Goal: Task Accomplishment & Management: Manage account settings

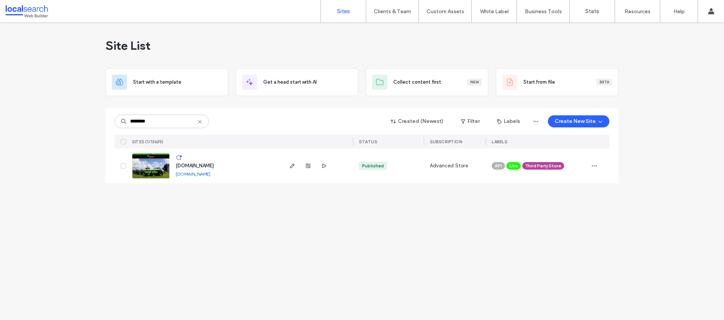
click at [201, 119] on icon at bounding box center [200, 122] width 6 height 6
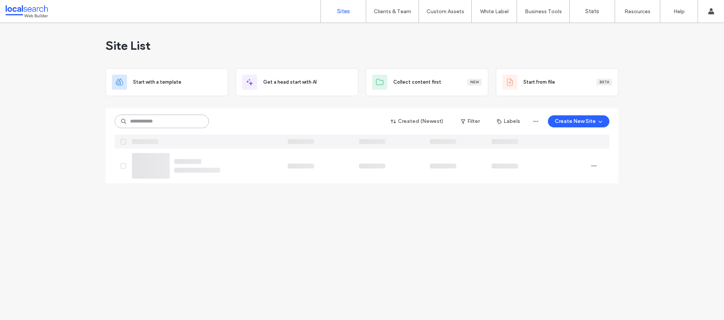
click at [183, 122] on input at bounding box center [162, 122] width 94 height 14
paste input "**********"
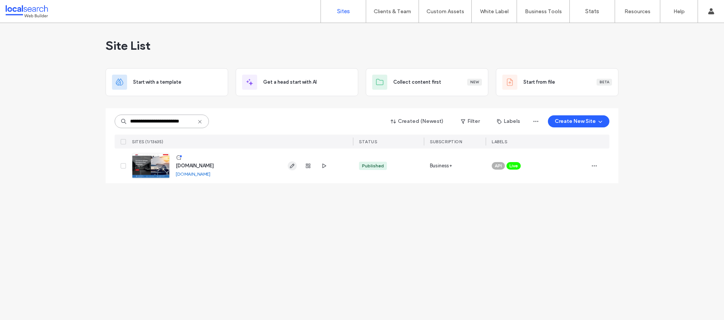
type input "**********"
click at [250, 233] on div "**********" at bounding box center [362, 171] width 724 height 297
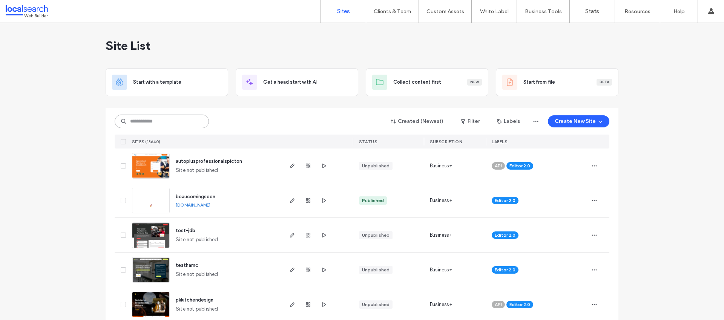
click at [158, 117] on input at bounding box center [162, 122] width 94 height 14
paste input "**********"
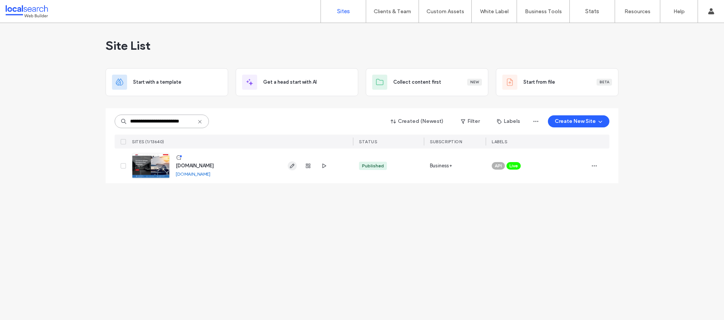
type input "**********"
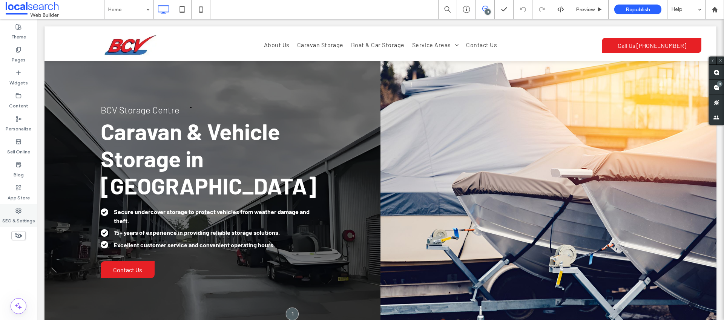
click at [19, 211] on icon at bounding box center [18, 211] width 6 height 6
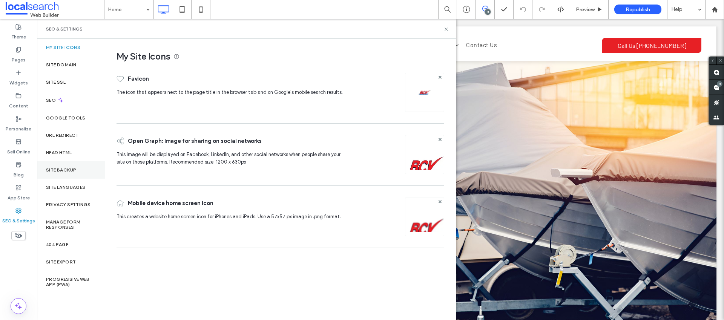
click at [58, 165] on div "Site Backup" at bounding box center [71, 169] width 68 height 17
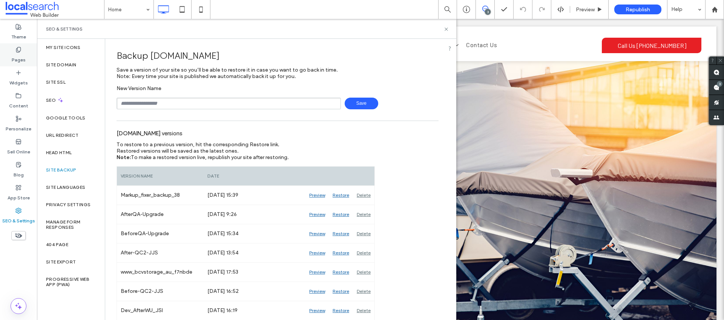
click at [11, 54] on div "Pages" at bounding box center [18, 54] width 37 height 23
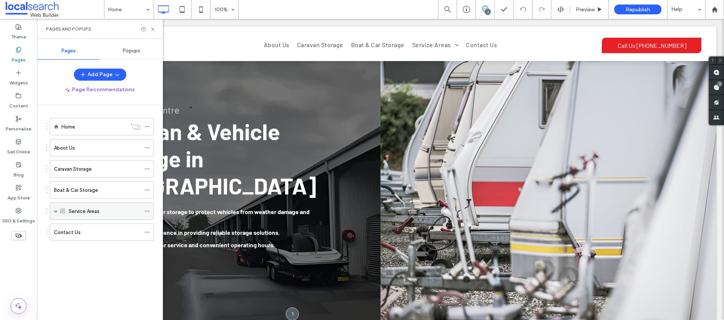
click at [56, 211] on span at bounding box center [56, 211] width 4 height 4
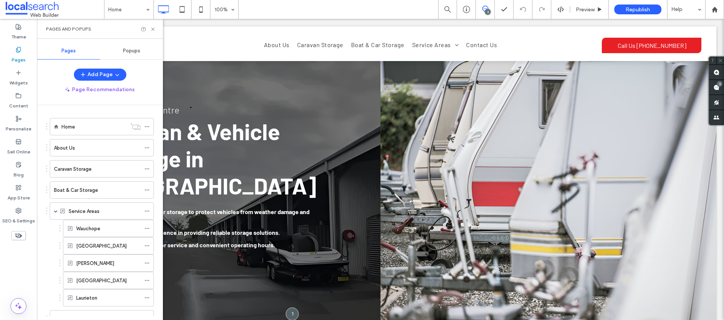
scroll to position [13, 0]
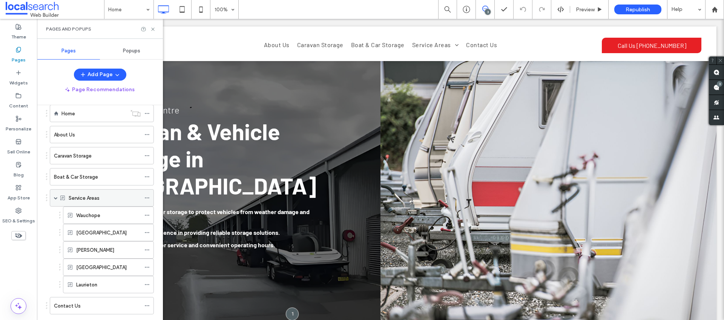
click at [147, 197] on icon at bounding box center [146, 197] width 5 height 5
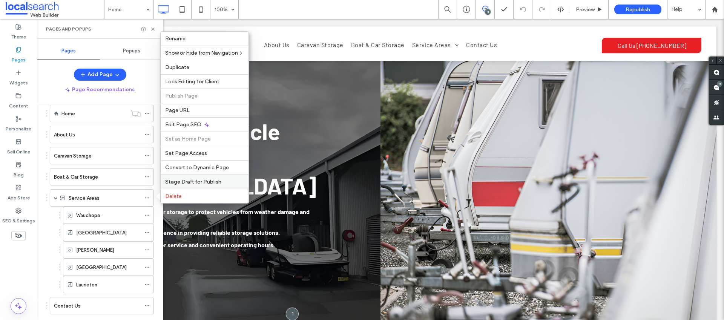
click at [184, 181] on span "Stage Draft for Publish" at bounding box center [193, 182] width 56 height 6
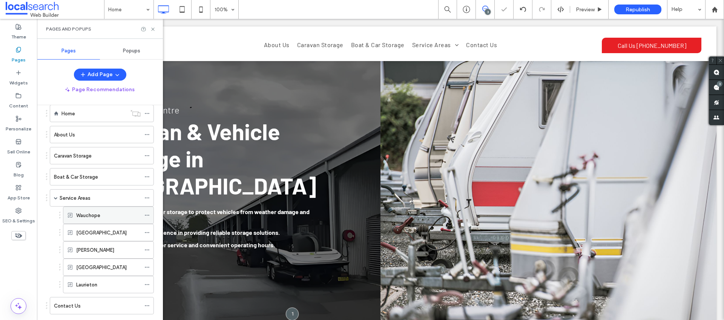
click at [148, 216] on icon at bounding box center [146, 215] width 5 height 5
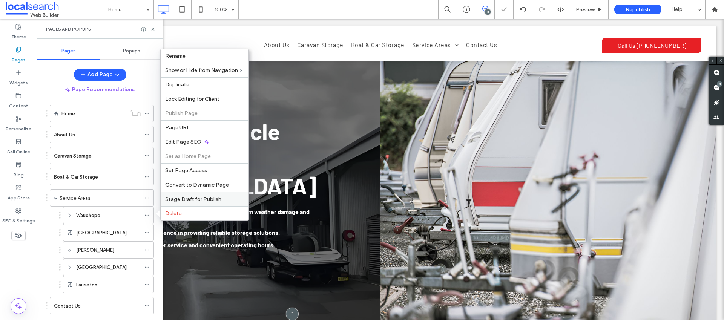
click at [177, 200] on span "Stage Draft for Publish" at bounding box center [193, 199] width 56 height 6
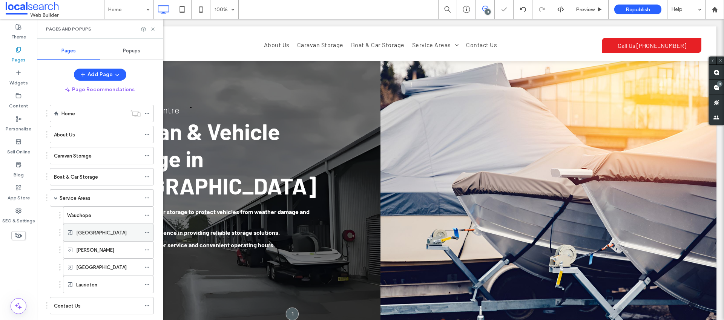
click at [149, 230] on icon at bounding box center [146, 232] width 5 height 5
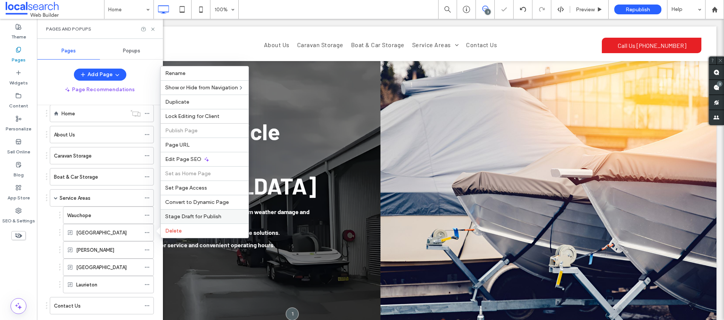
click at [192, 216] on span "Stage Draft for Publish" at bounding box center [193, 217] width 56 height 6
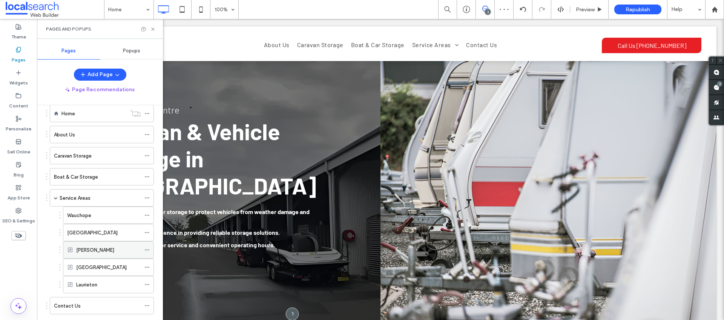
click at [148, 249] on icon at bounding box center [146, 249] width 5 height 5
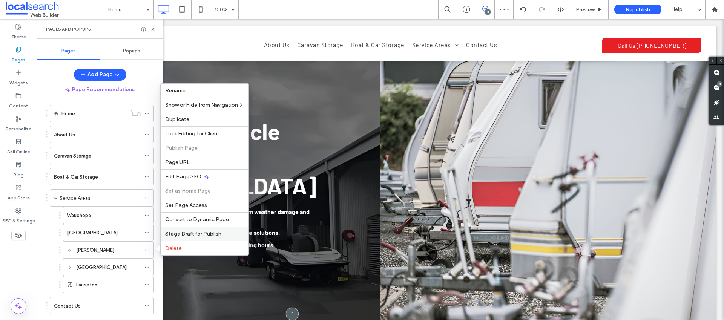
click at [201, 229] on div "Stage Draft for Publish" at bounding box center [205, 234] width 88 height 14
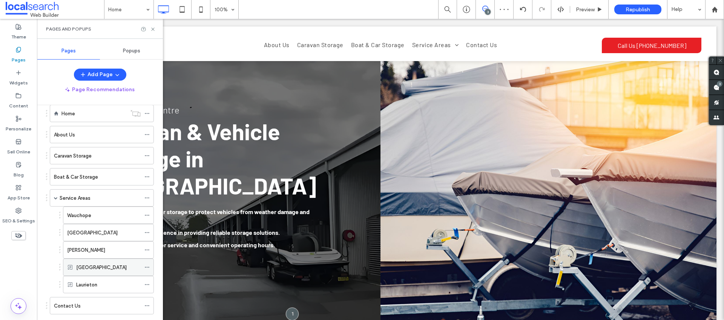
click at [148, 267] on icon at bounding box center [146, 267] width 5 height 5
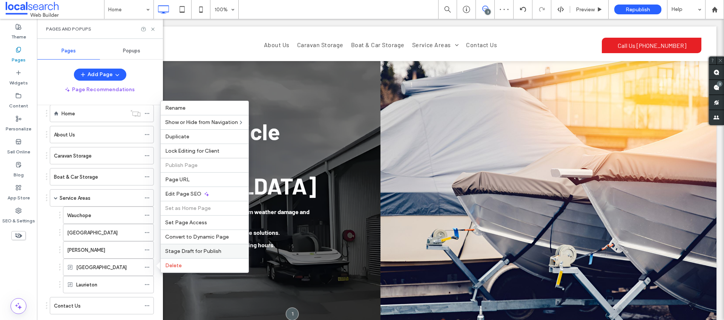
click at [198, 252] on span "Stage Draft for Publish" at bounding box center [193, 251] width 56 height 6
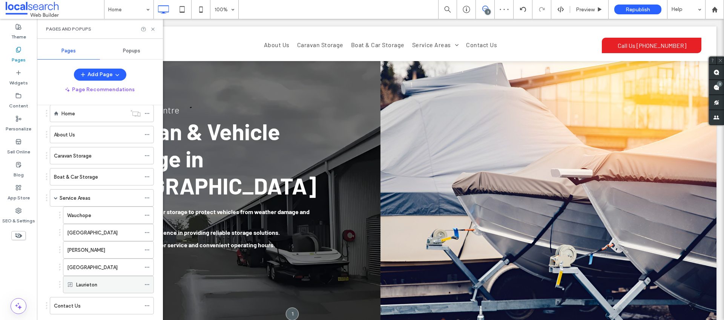
click at [147, 284] on use at bounding box center [147, 284] width 4 height 1
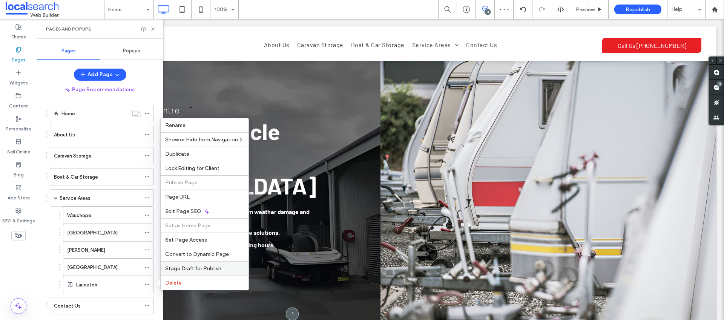
click at [197, 264] on div "Stage Draft for Publish" at bounding box center [205, 268] width 88 height 14
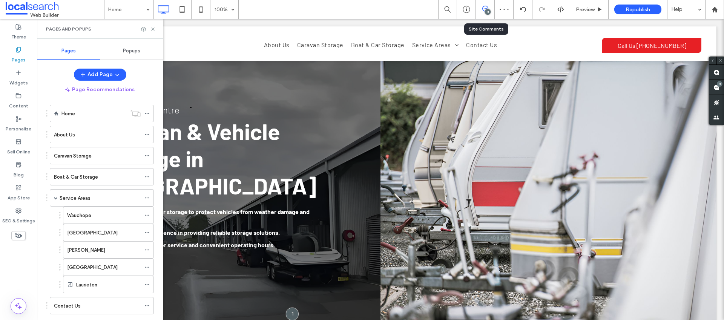
click at [486, 14] on div "3" at bounding box center [485, 9] width 19 height 19
click at [490, 7] on span at bounding box center [485, 9] width 18 height 6
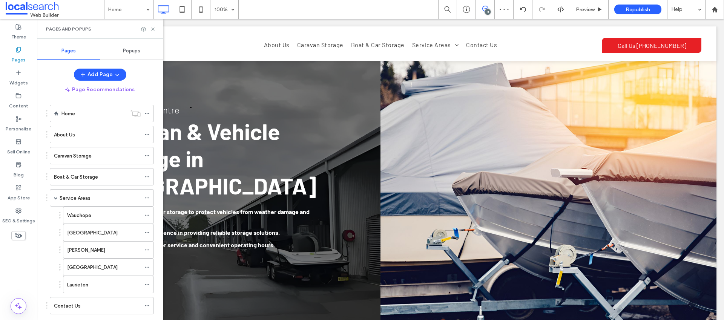
click at [490, 7] on span at bounding box center [485, 9] width 18 height 6
click at [715, 88] on use at bounding box center [717, 88] width 6 height 6
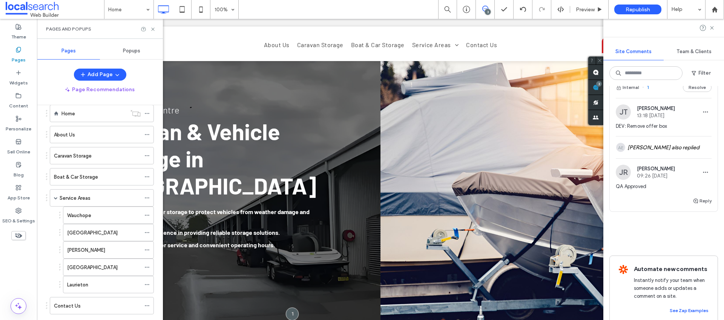
scroll to position [343, 0]
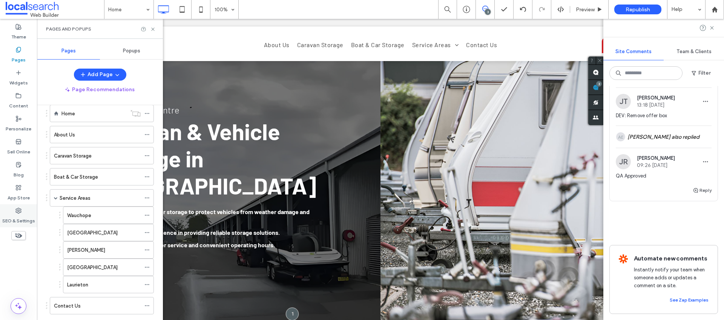
click at [15, 216] on label "SEO & Settings" at bounding box center [18, 219] width 33 height 11
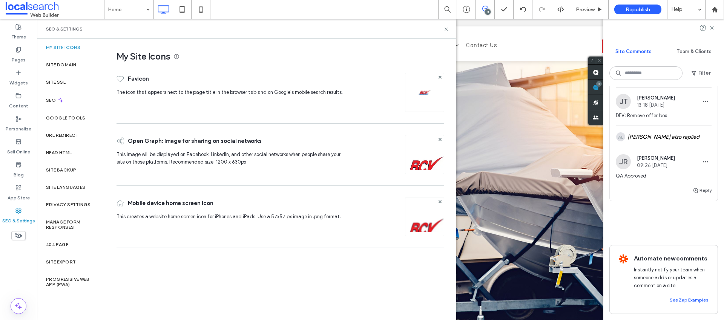
click at [72, 92] on div "SEO" at bounding box center [71, 100] width 68 height 18
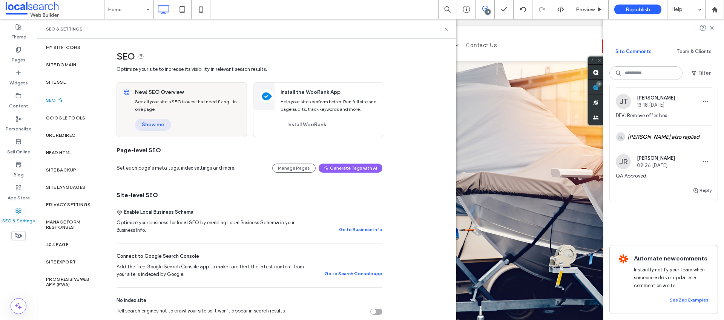
click at [162, 122] on button "Show me" at bounding box center [153, 125] width 36 height 12
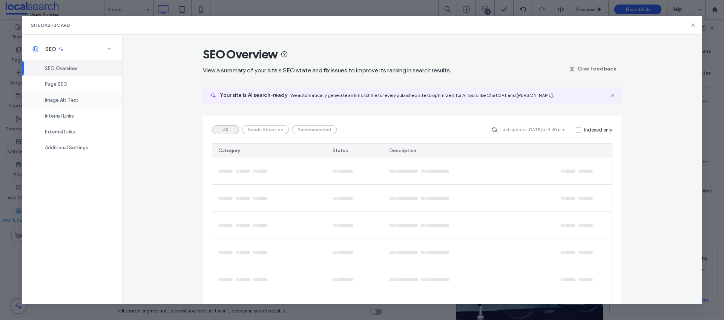
click at [53, 94] on div "Image Alt Text" at bounding box center [72, 100] width 100 height 16
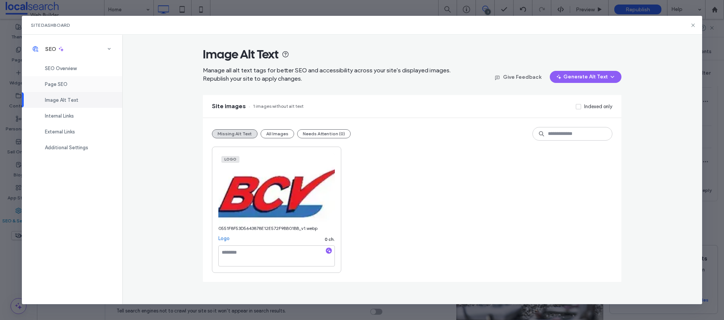
click at [58, 87] on div "Page SEO" at bounding box center [72, 84] width 100 height 16
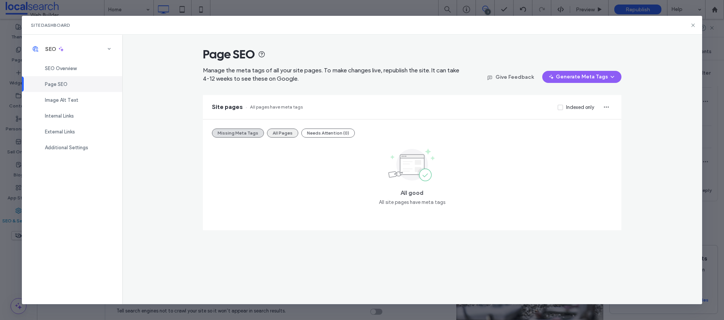
click at [291, 134] on button "All Pages" at bounding box center [282, 133] width 31 height 9
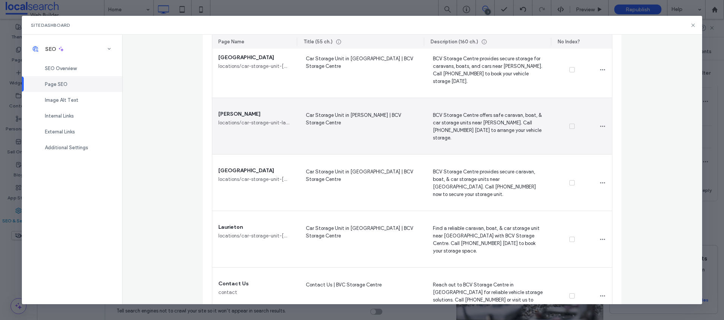
scroll to position [489, 0]
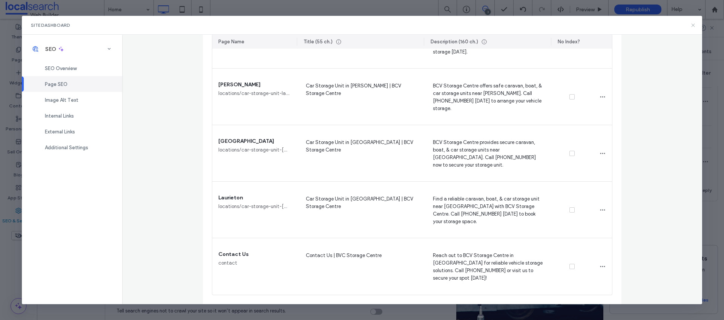
click at [693, 25] on icon at bounding box center [693, 25] width 6 height 6
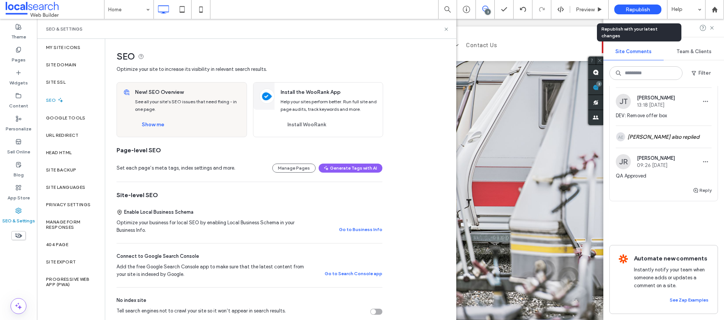
click at [634, 8] on span "Republish" at bounding box center [638, 9] width 25 height 6
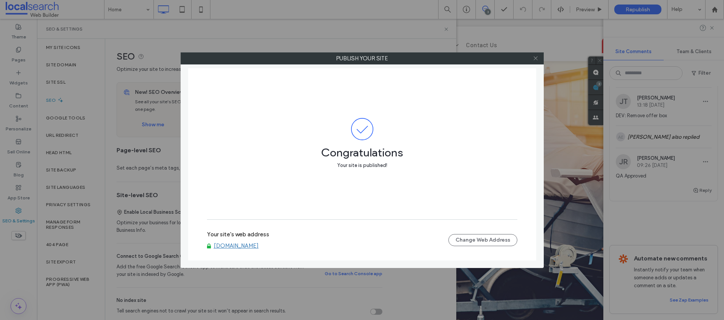
click at [536, 58] on use at bounding box center [536, 59] width 4 height 4
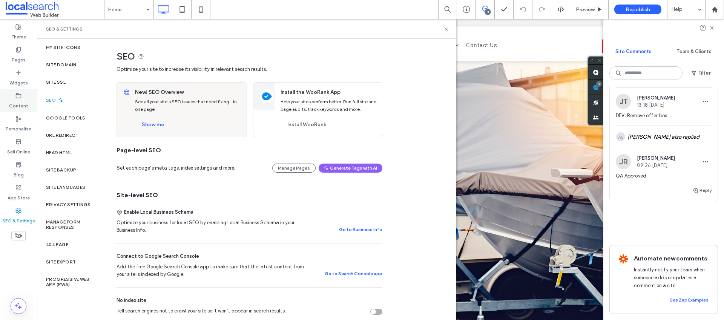
click at [10, 106] on label "Content" at bounding box center [18, 104] width 19 height 11
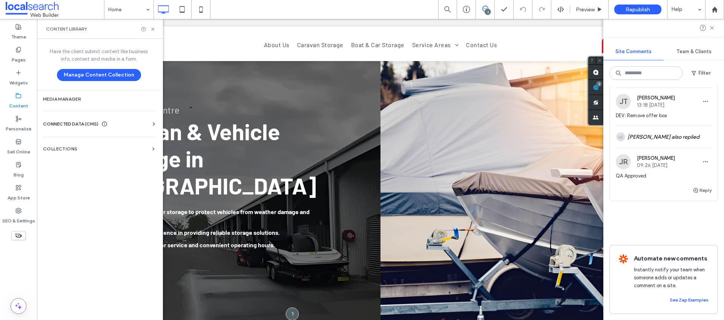
click at [69, 125] on span "CONNECTED DATA (CMS)" at bounding box center [70, 124] width 55 height 8
click at [70, 145] on section "Business Info" at bounding box center [100, 142] width 115 height 17
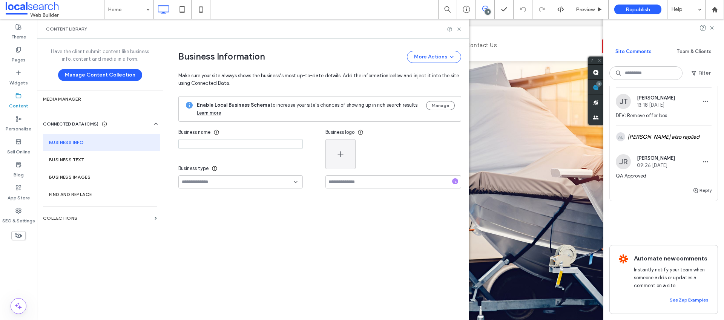
type input "**********"
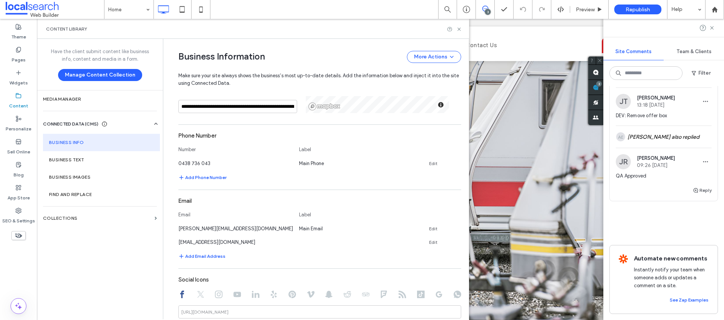
scroll to position [257, 0]
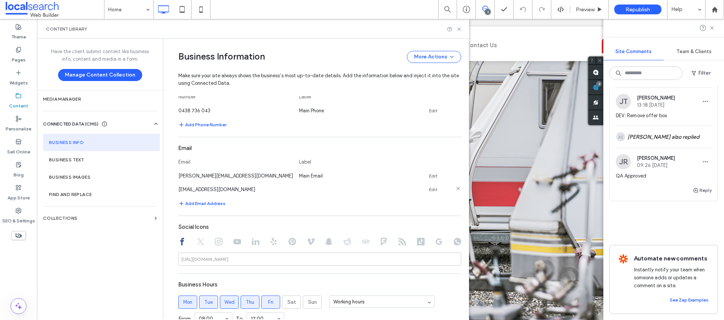
click at [456, 188] on icon at bounding box center [458, 189] width 6 height 6
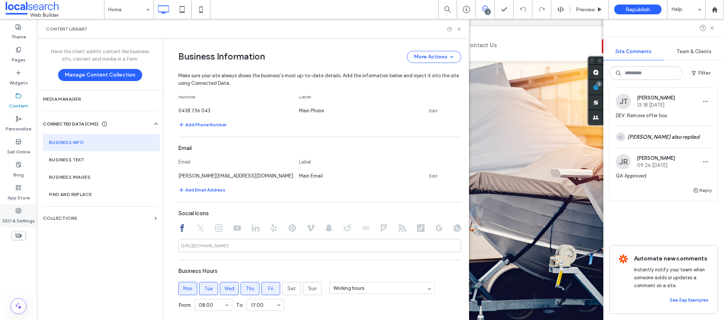
click at [21, 215] on label "SEO & Settings" at bounding box center [18, 219] width 33 height 11
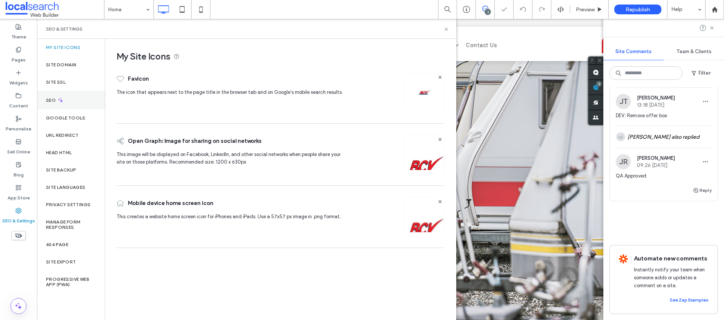
click at [60, 102] on icon at bounding box center [60, 100] width 6 height 6
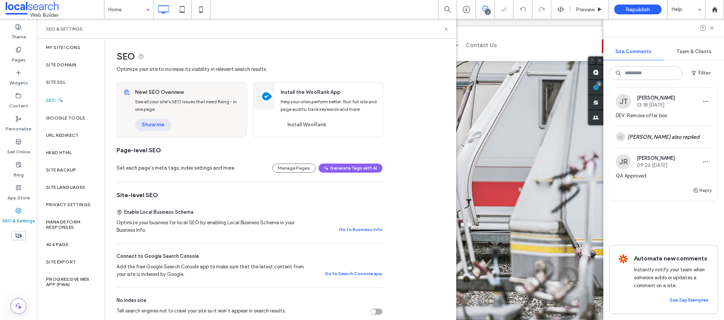
click at [151, 126] on button "Show me" at bounding box center [153, 125] width 36 height 12
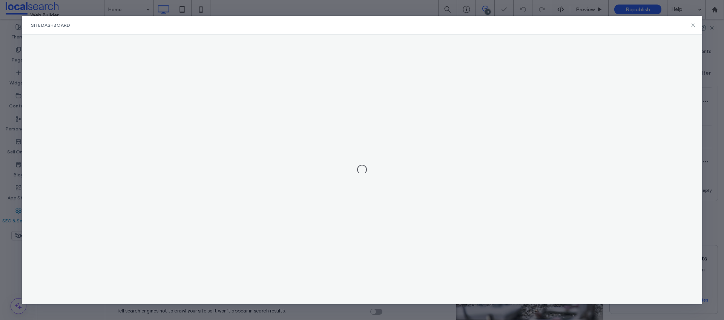
scroll to position [0, 0]
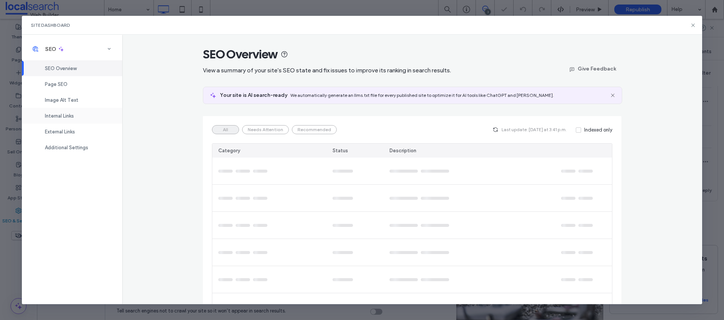
click at [57, 111] on div "Internal Links" at bounding box center [72, 116] width 100 height 16
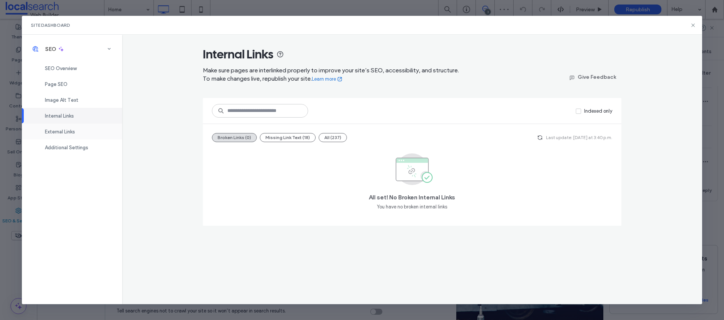
click at [63, 126] on div "External Links" at bounding box center [72, 132] width 100 height 16
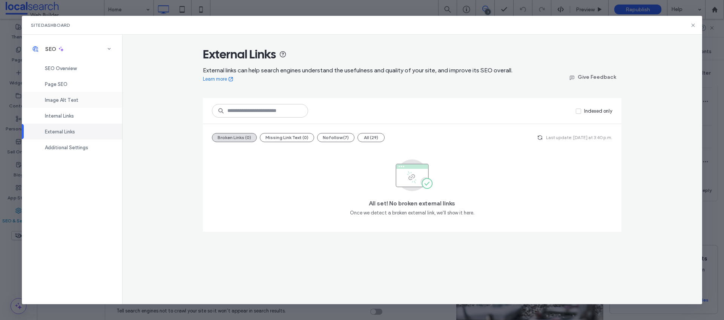
click at [67, 100] on span "Image Alt Text" at bounding box center [62, 100] width 34 height 6
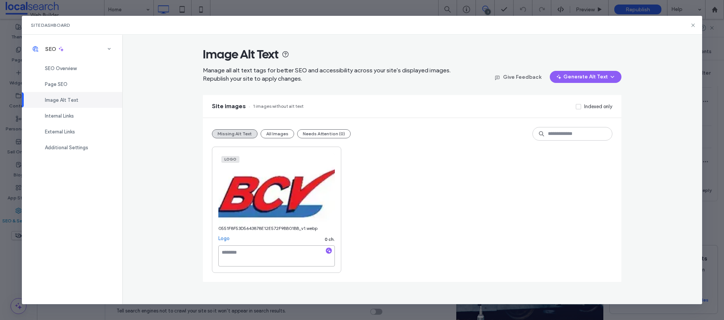
click at [237, 254] on textarea at bounding box center [276, 256] width 117 height 21
paste textarea "**********"
type textarea "**********"
click at [474, 230] on div "**********" at bounding box center [412, 210] width 401 height 126
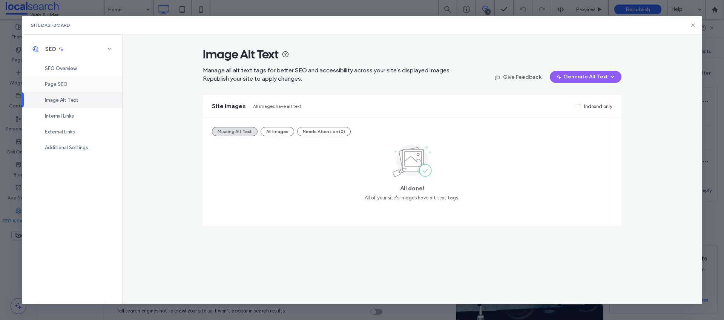
click at [65, 85] on span "Page SEO" at bounding box center [56, 84] width 23 height 6
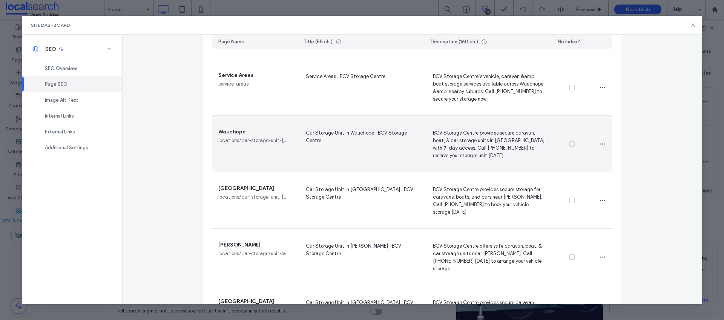
scroll to position [489, 0]
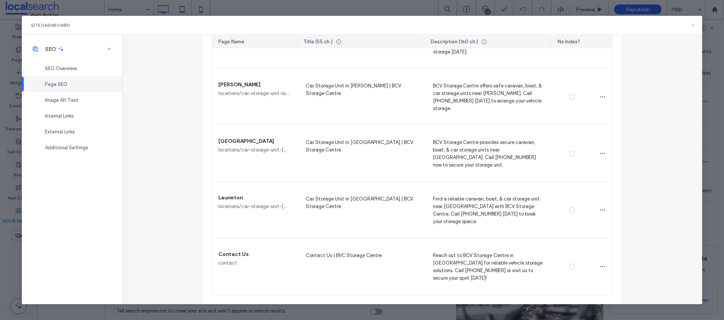
click at [693, 23] on icon at bounding box center [693, 25] width 6 height 6
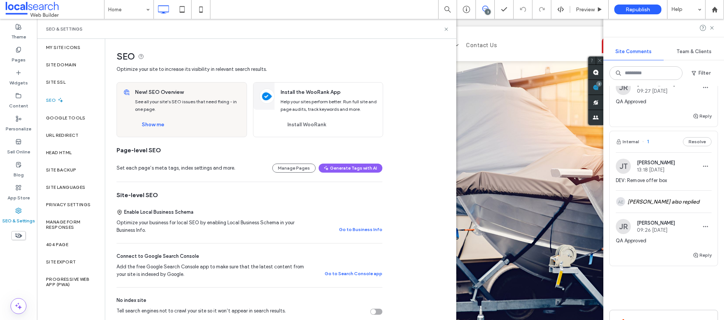
scroll to position [0, 0]
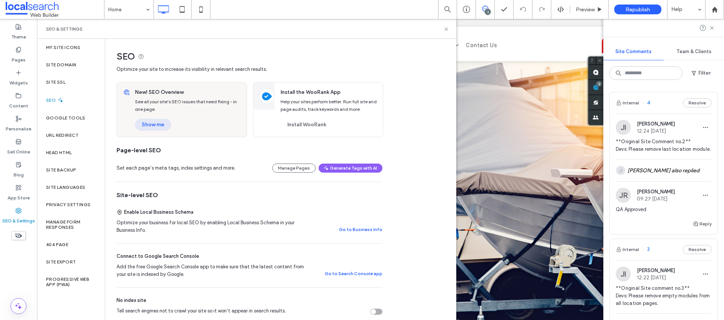
click at [152, 119] on button "Show me" at bounding box center [153, 125] width 36 height 12
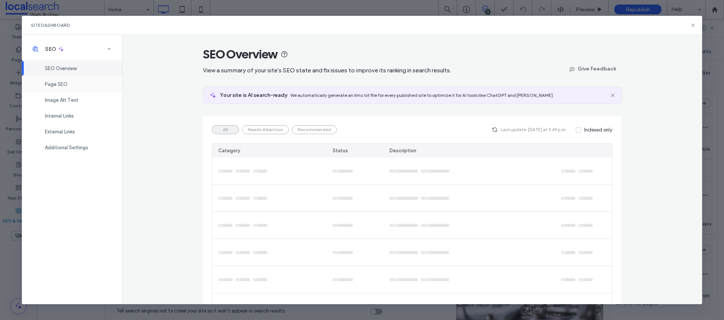
click at [55, 85] on span "Page SEO" at bounding box center [56, 84] width 23 height 6
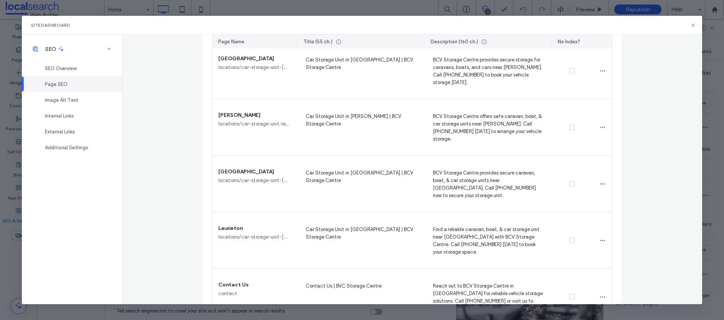
scroll to position [489, 0]
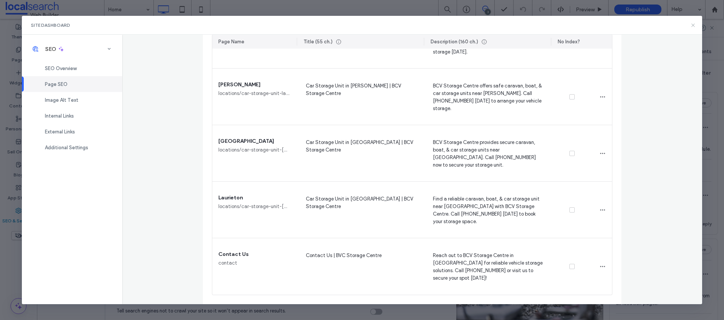
click at [691, 25] on icon at bounding box center [693, 25] width 6 height 6
